Goal: Task Accomplishment & Management: Manage account settings

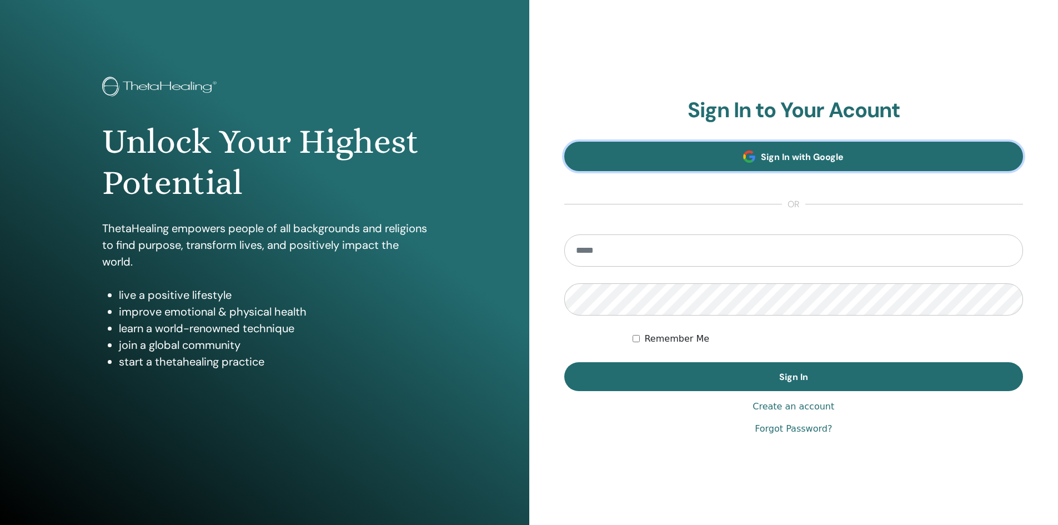
click at [777, 162] on span "Sign In with Google" at bounding box center [802, 157] width 83 height 12
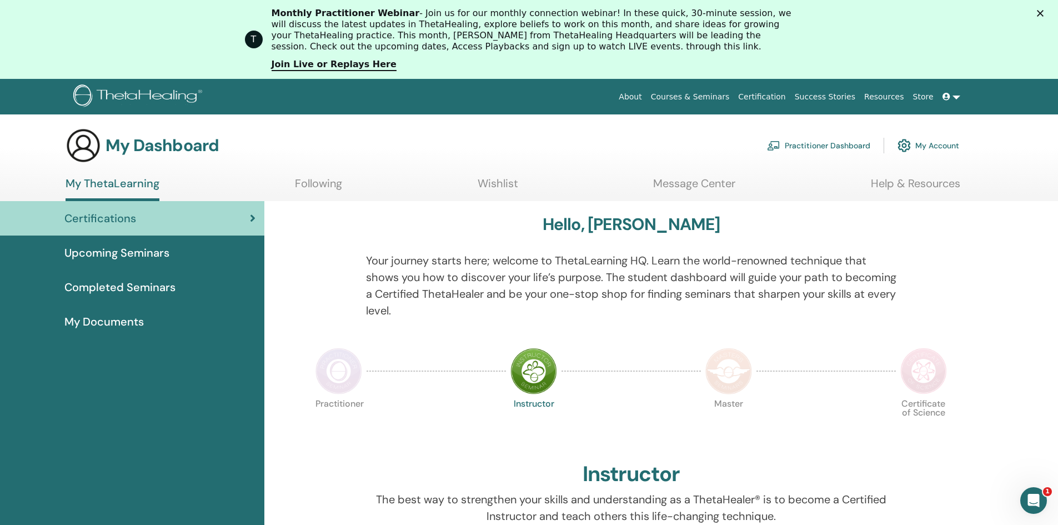
drag, startPoint x: 540, startPoint y: 368, endPoint x: 544, endPoint y: 361, distance: 8.7
click at [540, 368] on img at bounding box center [533, 371] width 47 height 47
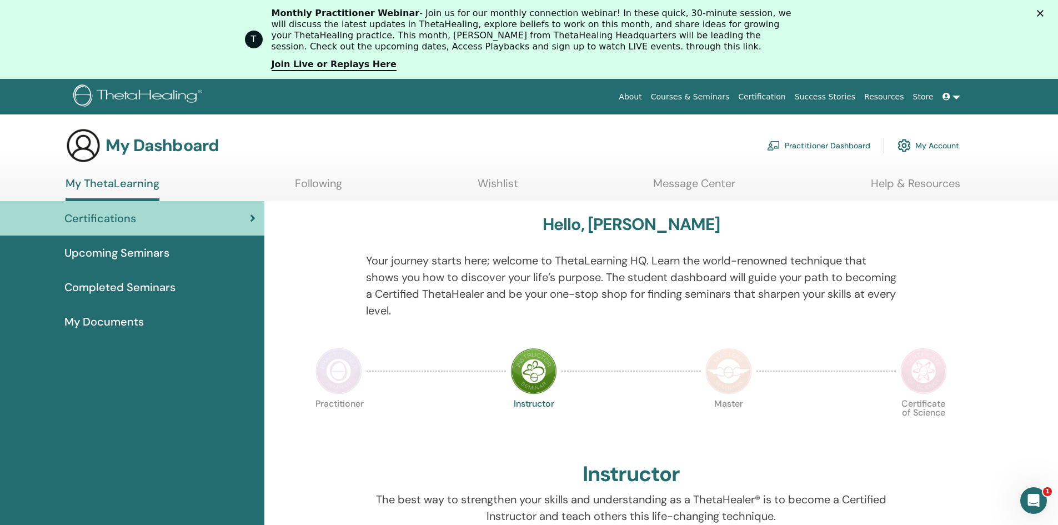
click at [102, 215] on span "Certifications" at bounding box center [100, 218] width 72 height 17
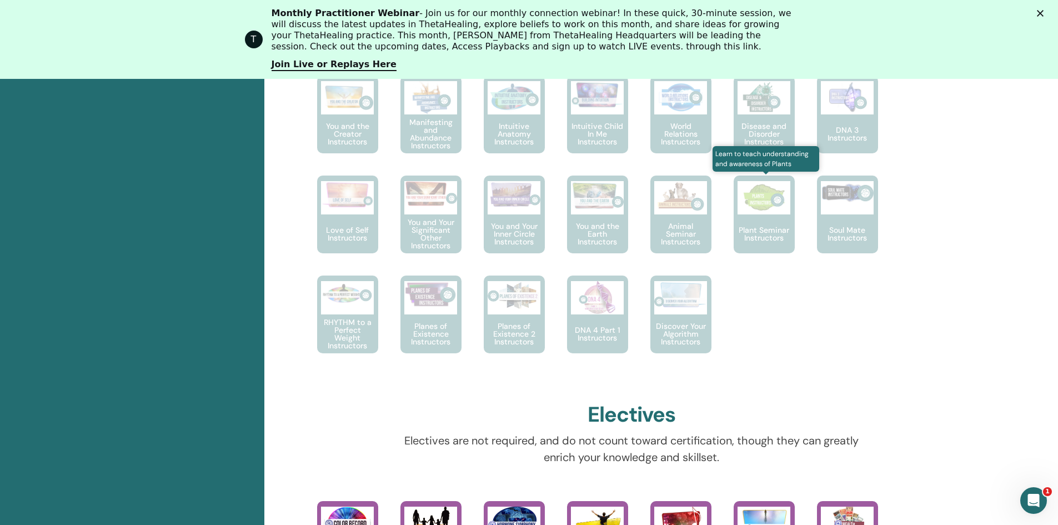
scroll to position [418, 0]
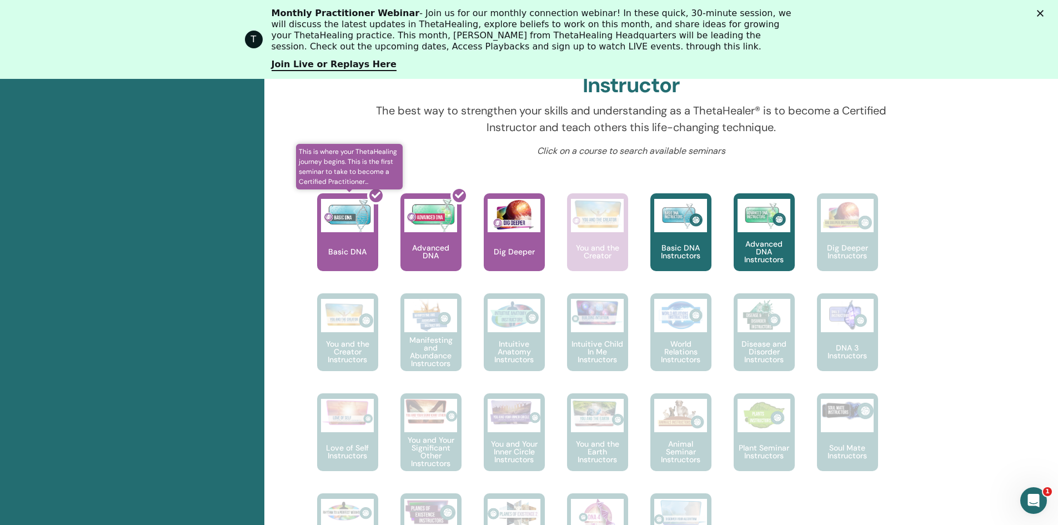
click at [344, 248] on div at bounding box center [354, 237] width 61 height 100
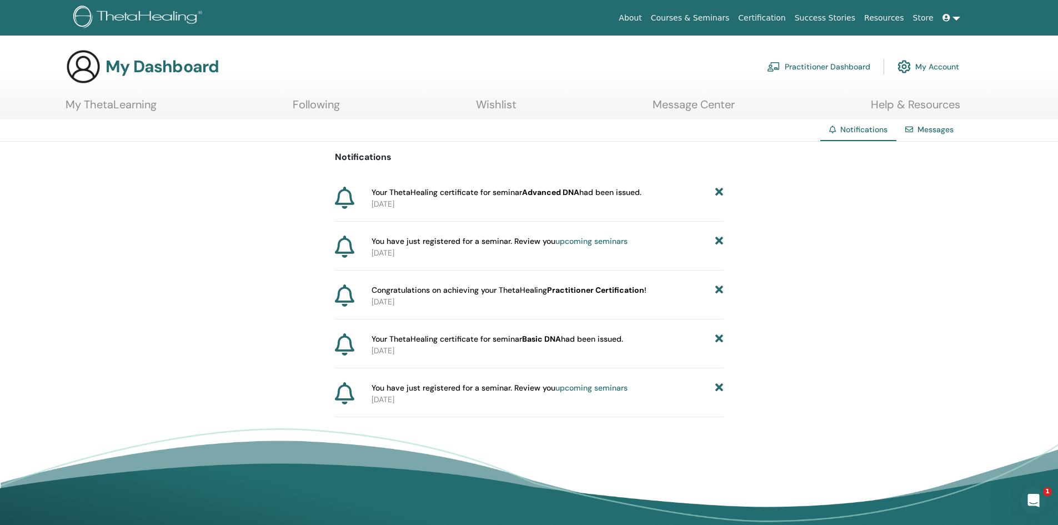
click at [955, 19] on link at bounding box center [951, 18] width 27 height 21
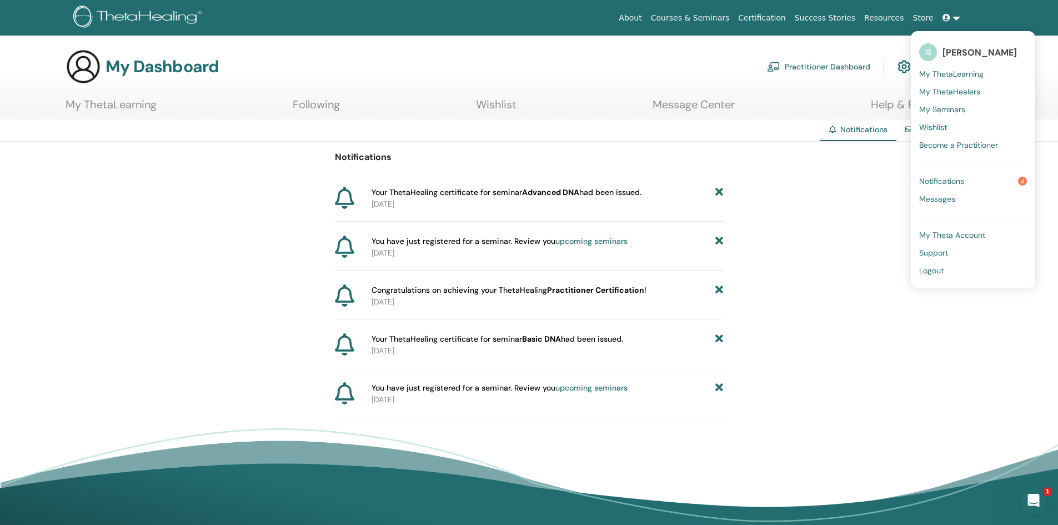
click at [316, 103] on link "Following" at bounding box center [316, 109] width 47 height 22
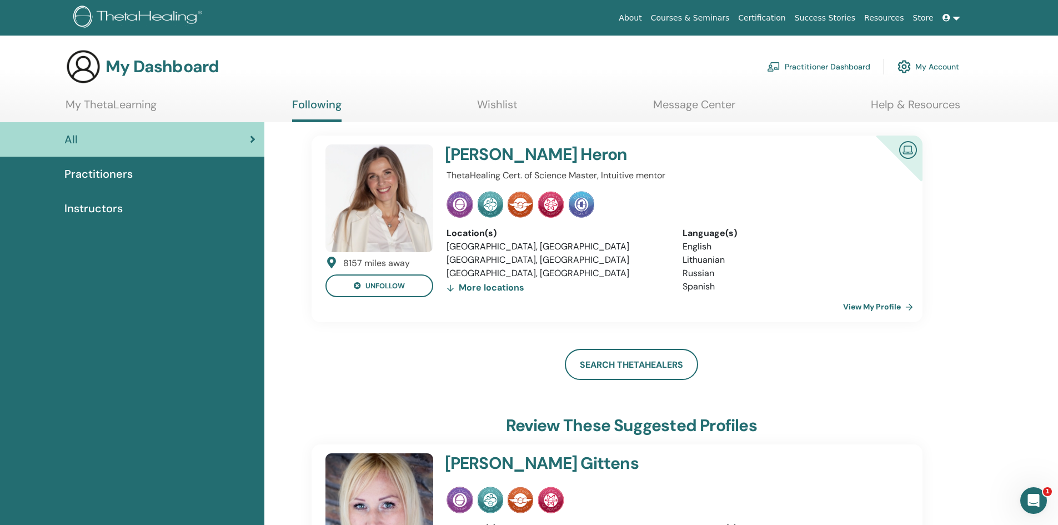
click at [509, 286] on div "More locations" at bounding box center [486, 288] width 78 height 16
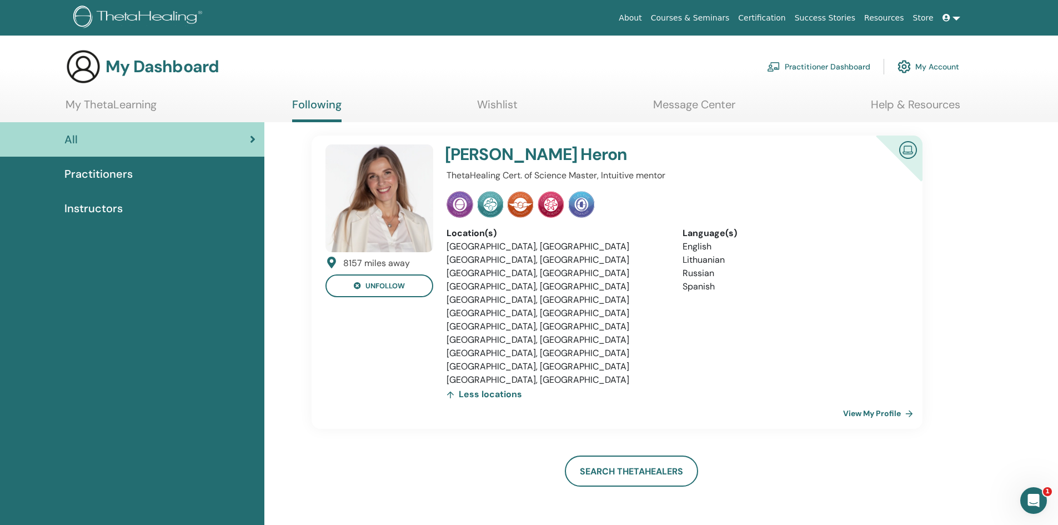
click at [89, 177] on span "Practitioners" at bounding box center [98, 174] width 68 height 17
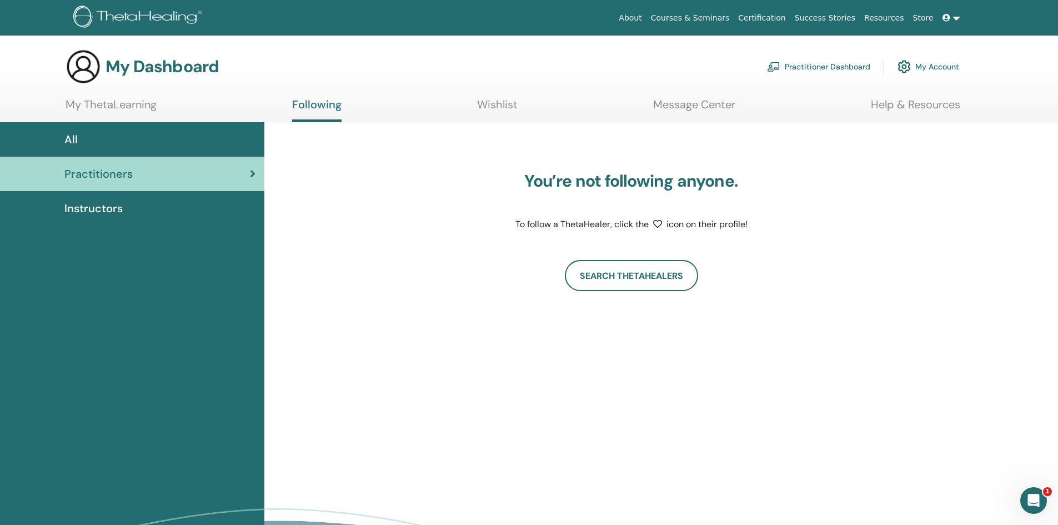
click at [506, 109] on link "Wishlist" at bounding box center [497, 109] width 41 height 22
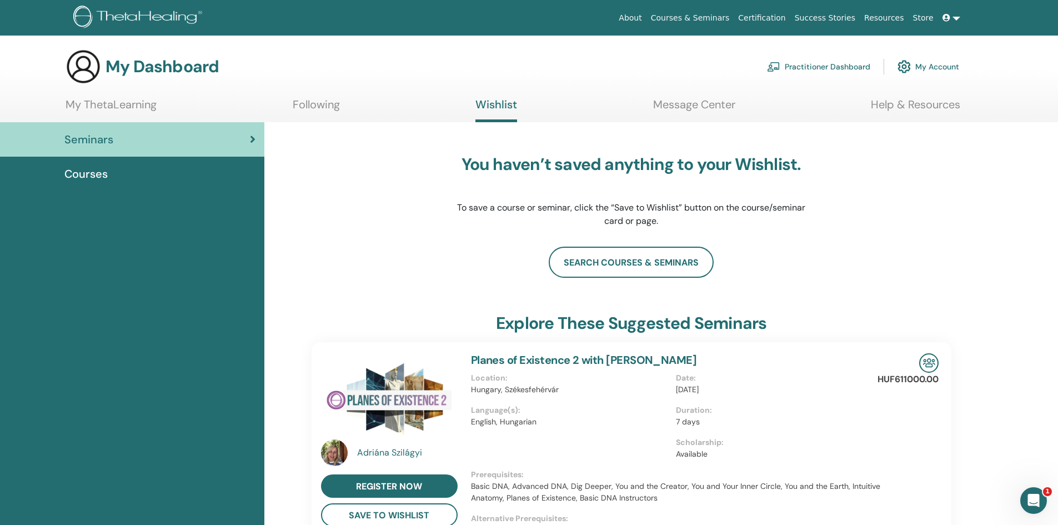
click at [151, 104] on link "My ThetaLearning" at bounding box center [111, 109] width 91 height 22
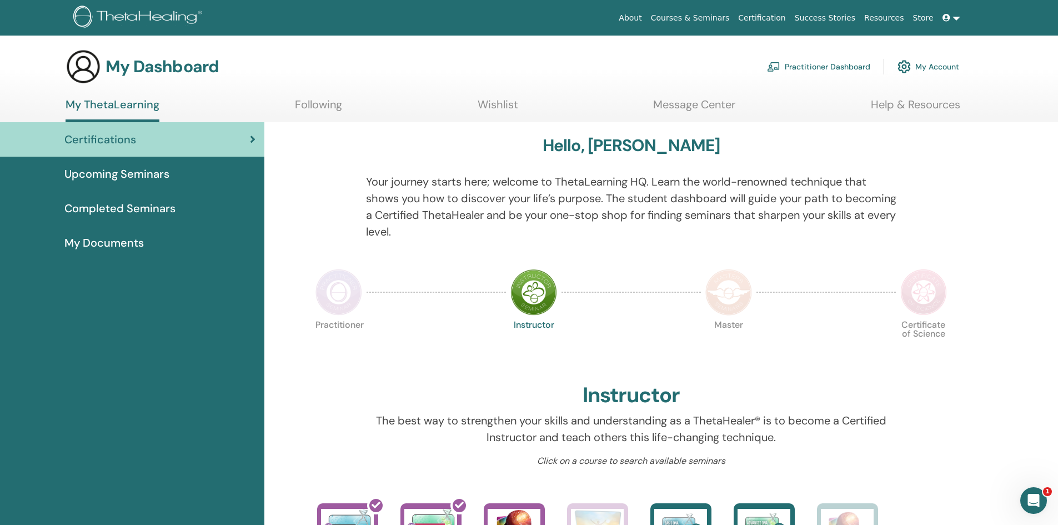
click at [130, 214] on span "Completed Seminars" at bounding box center [119, 208] width 111 height 17
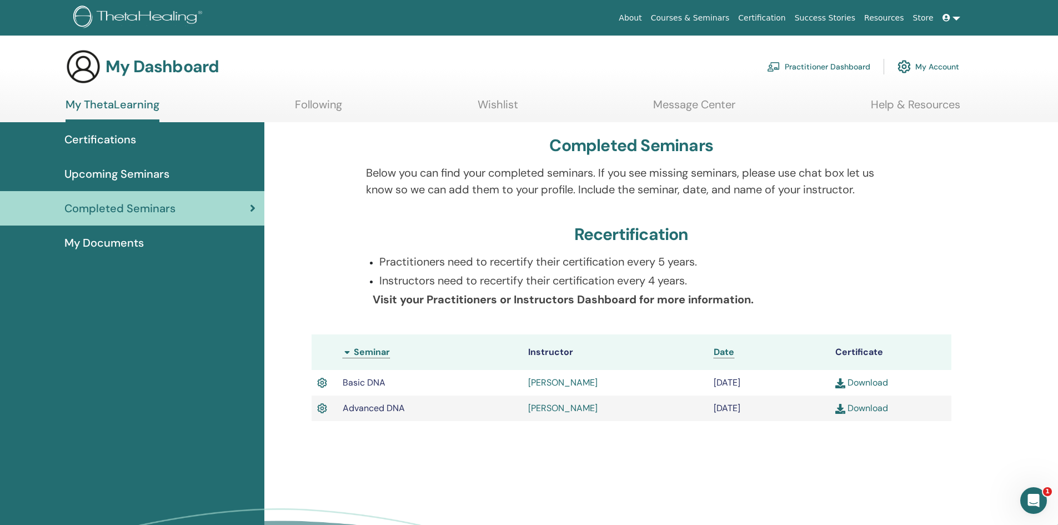
click at [128, 243] on span "My Documents" at bounding box center [103, 242] width 79 height 17
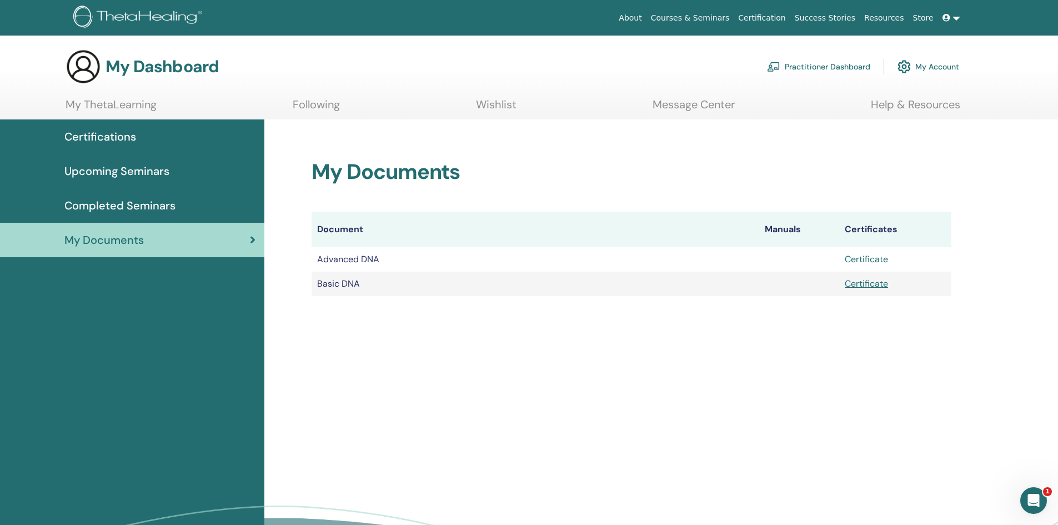
click at [880, 261] on link "Certificate" at bounding box center [866, 259] width 43 height 12
